Goal: Navigation & Orientation: Find specific page/section

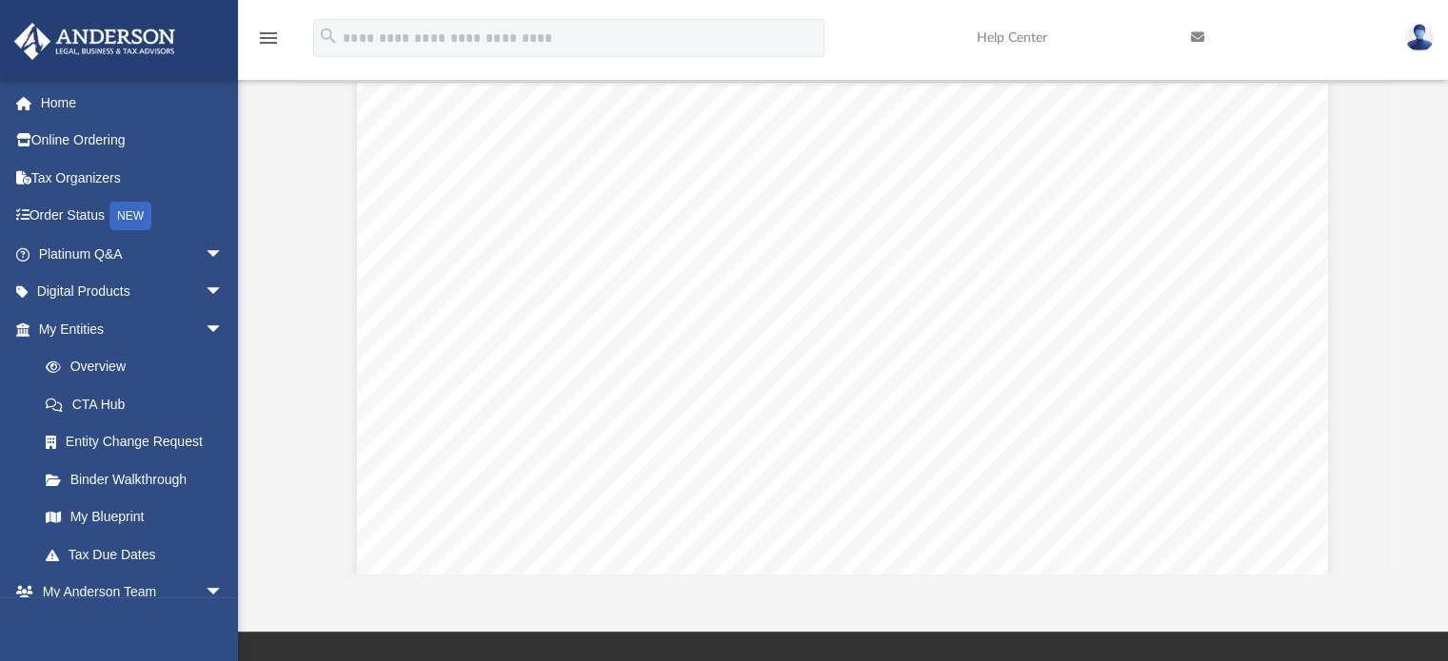
scroll to position [190, 0]
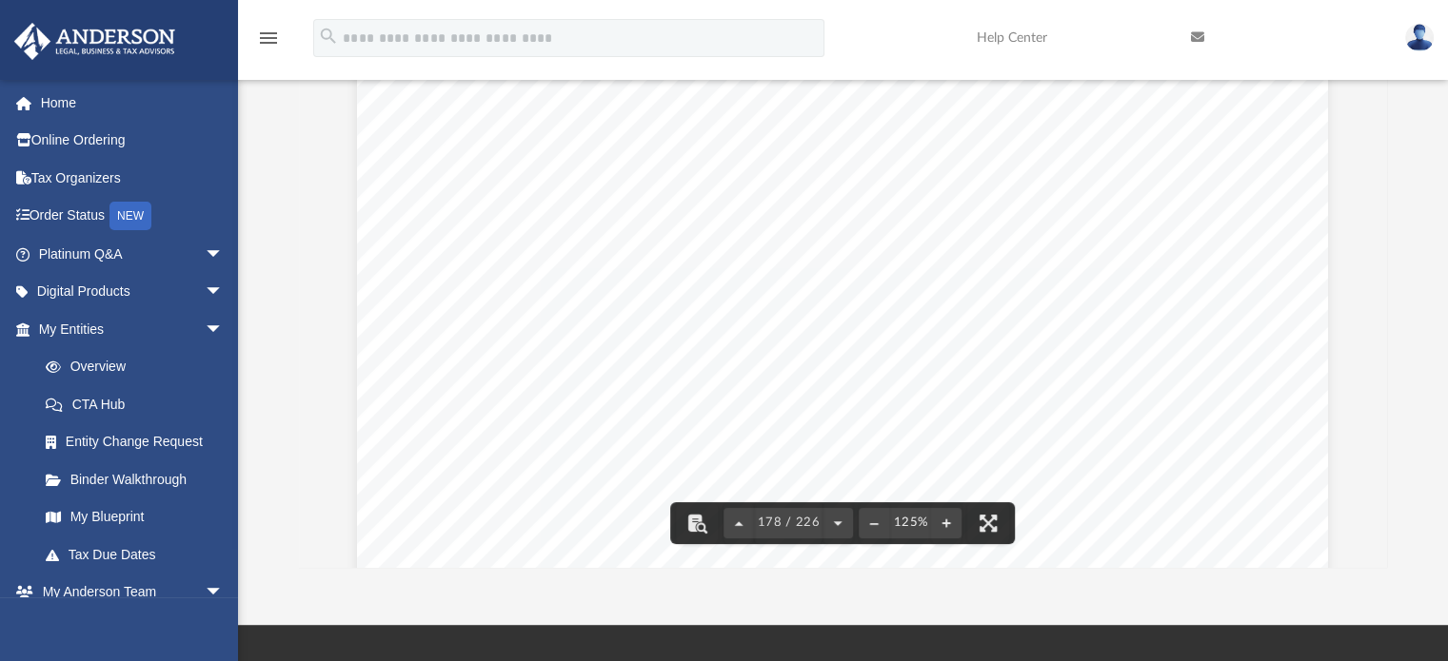
click at [1378, 556] on div "Scroll to top vertical_align_top" at bounding box center [1394, 561] width 40 height 40
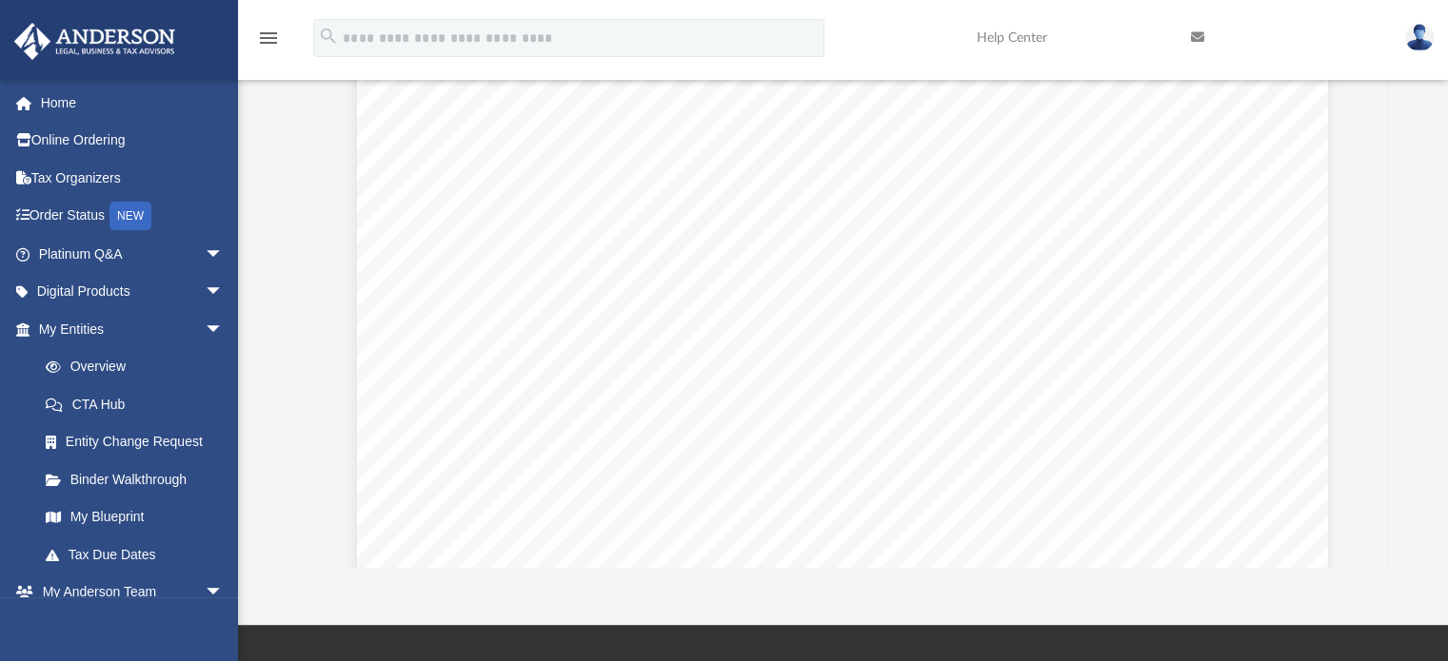
click at [1379, 559] on div "Scroll to top vertical_align_top" at bounding box center [1394, 561] width 40 height 40
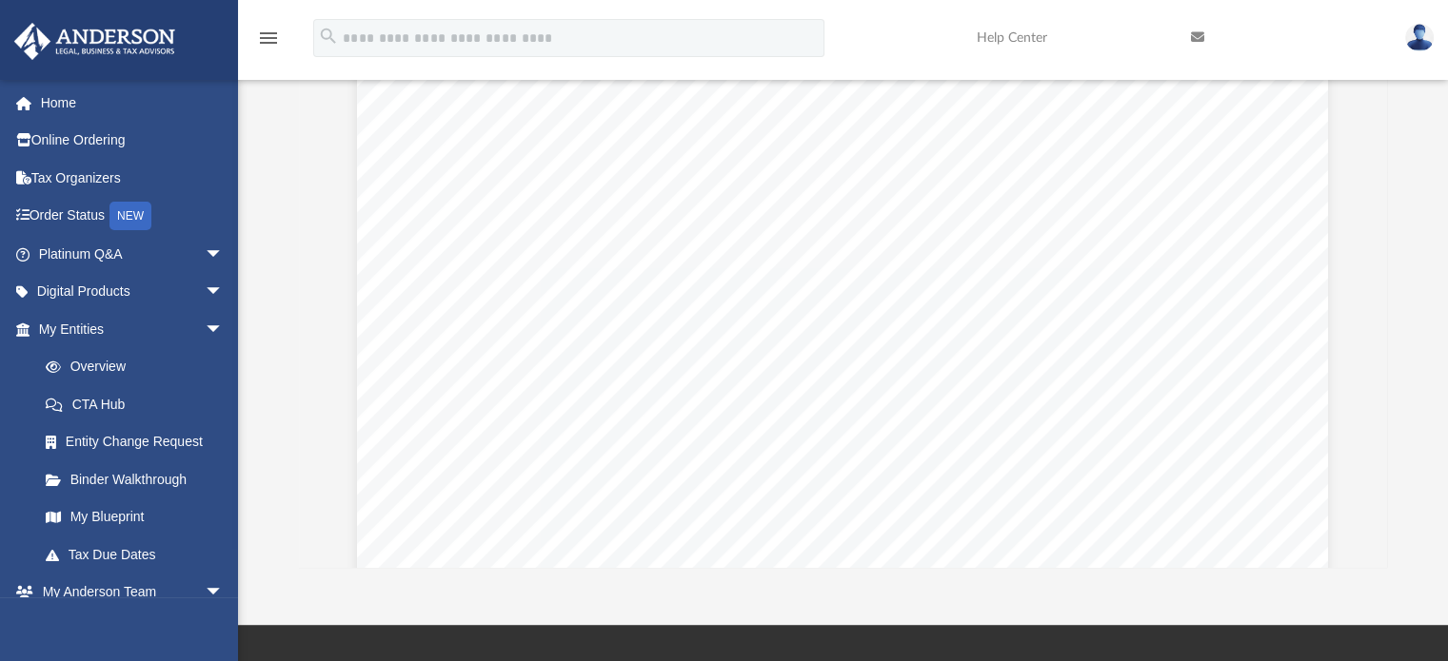
click at [1379, 559] on div "Scroll to top vertical_align_top" at bounding box center [1394, 561] width 40 height 40
click at [1376, 543] on div "Scroll to top vertical_align_top" at bounding box center [1394, 561] width 40 height 40
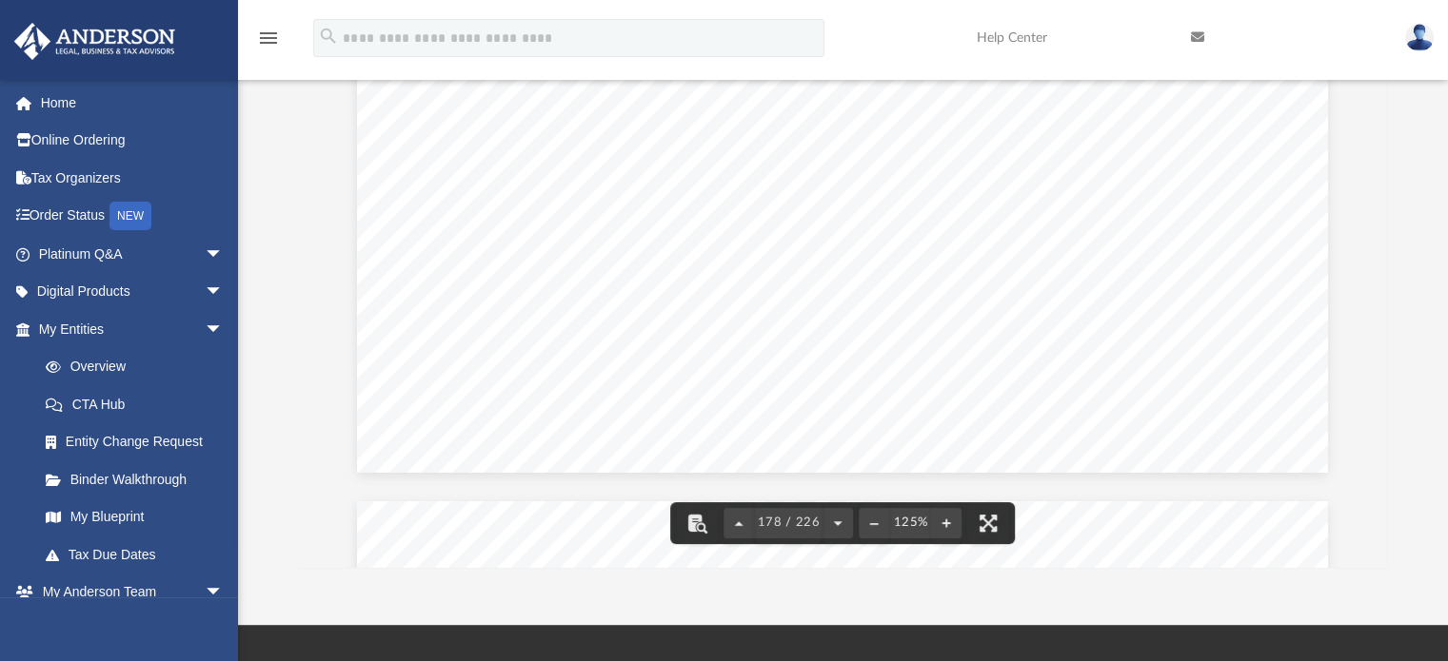
scroll to position [228728, 0]
click at [1377, 558] on div "Scroll to top vertical_align_top" at bounding box center [1394, 561] width 40 height 40
click at [1379, 562] on iframe at bounding box center [1338, 600] width 171 height 76
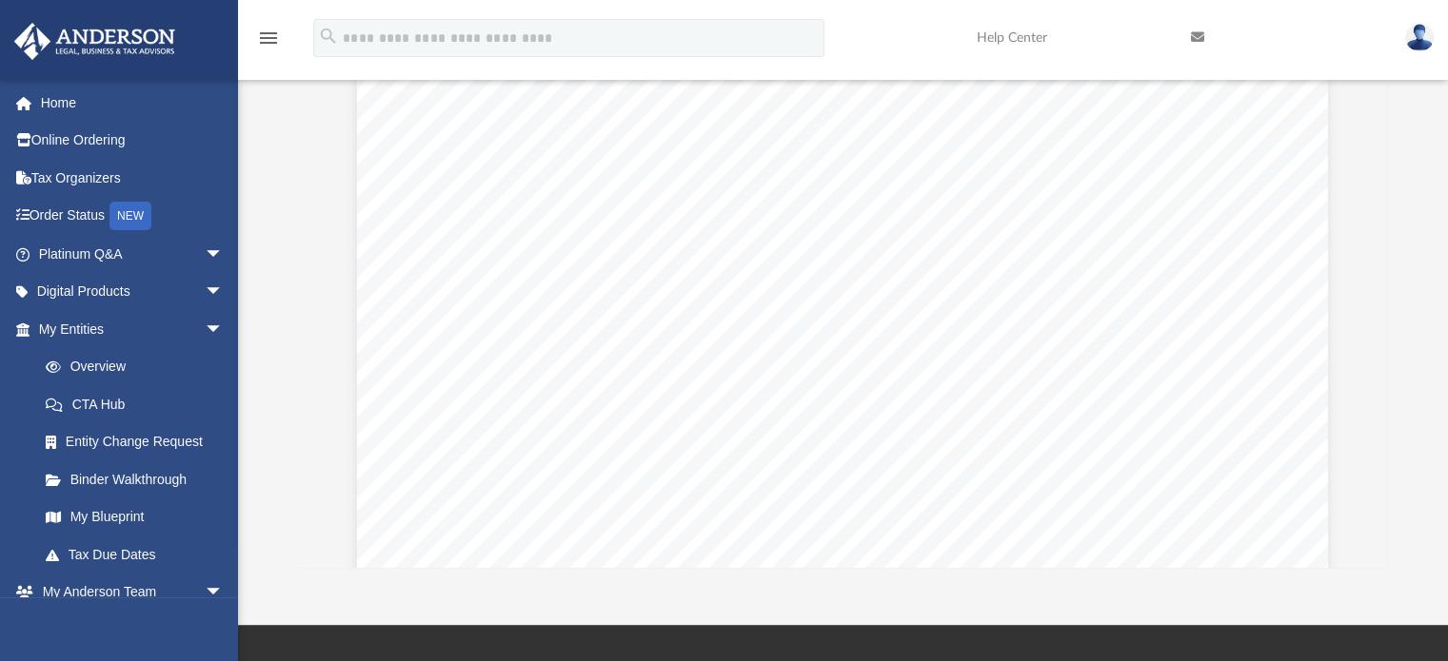
click at [1379, 562] on iframe at bounding box center [1338, 600] width 171 height 76
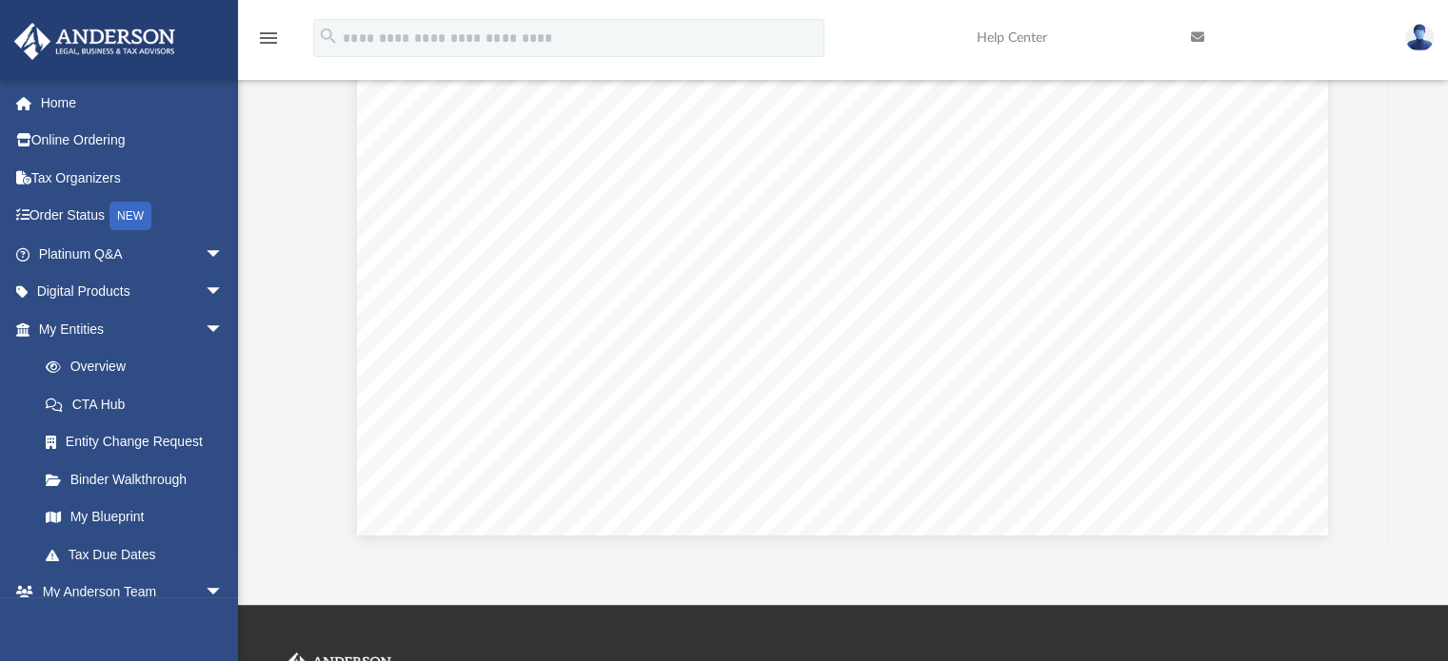
scroll to position [289892, 0]
